Goal: Transaction & Acquisition: Purchase product/service

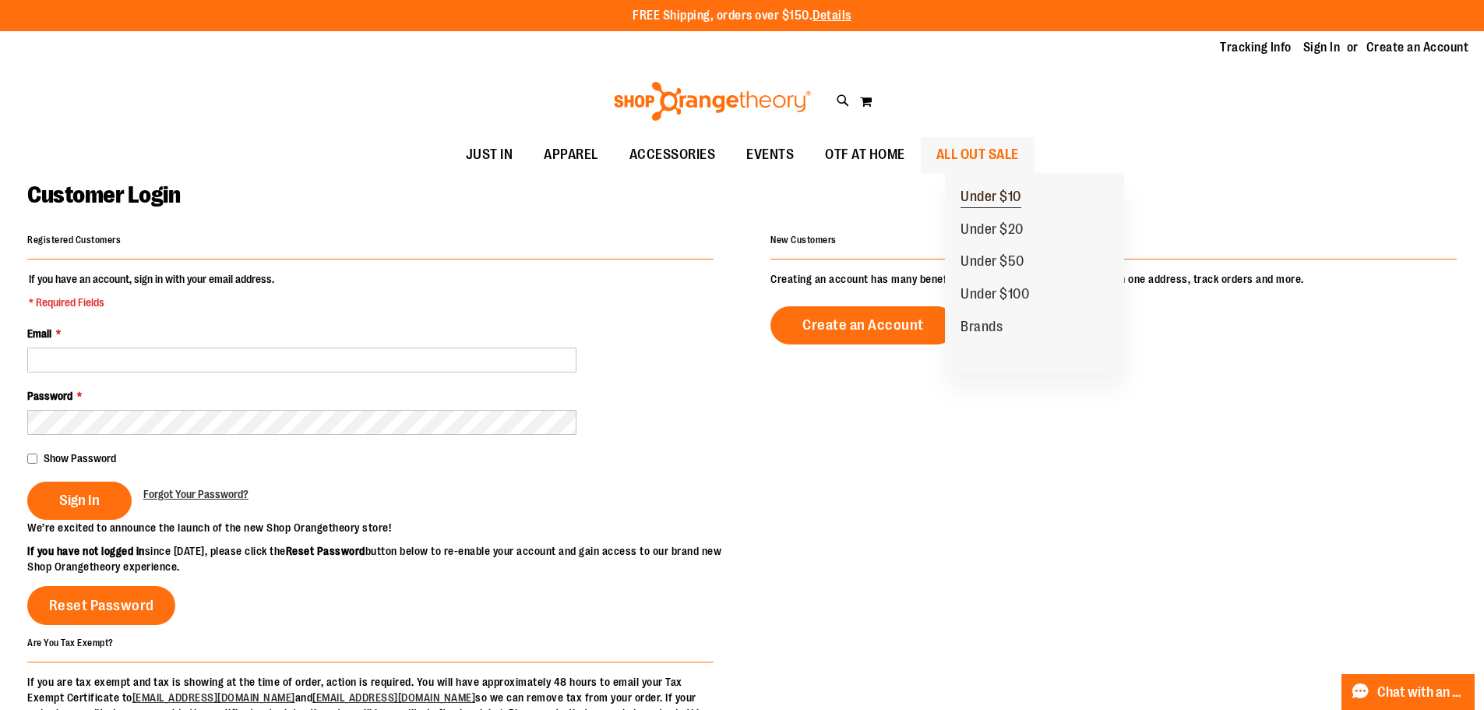
click at [1006, 200] on span "Under $10" at bounding box center [990, 198] width 61 height 19
